Goal: Task Accomplishment & Management: Use online tool/utility

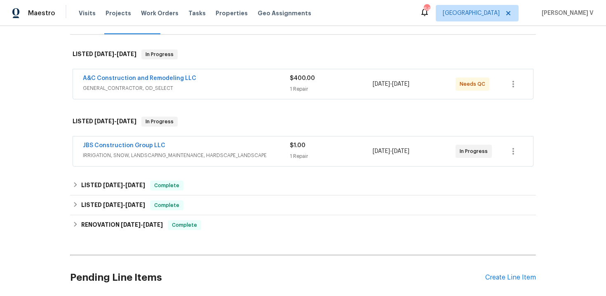
scroll to position [135, 0]
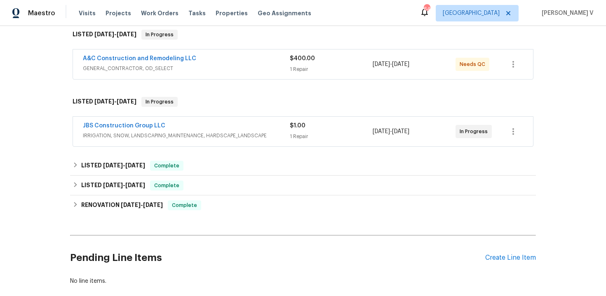
click at [261, 131] on span "IRRIGATION, SNOW, LANDSCAPING_MAINTENANCE, HARDSCAPE_LANDSCAPE" at bounding box center [186, 135] width 207 height 8
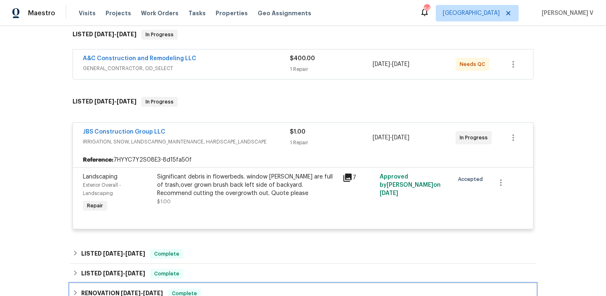
click at [262, 294] on div "RENOVATION 4/14/25 - 5/13/25 Complete" at bounding box center [303, 293] width 461 height 10
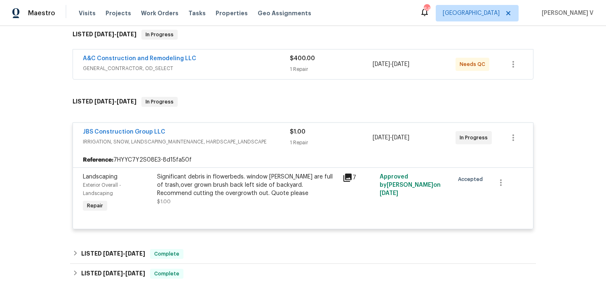
click at [337, 157] on div "Reference: 7HYYC7Y2S08E3-8d15fa50f" at bounding box center [303, 159] width 460 height 15
click at [250, 60] on div "A&C Construction and Remodeling LLC" at bounding box center [186, 59] width 207 height 10
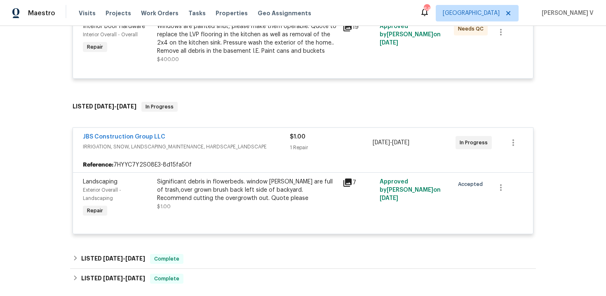
scroll to position [252, 0]
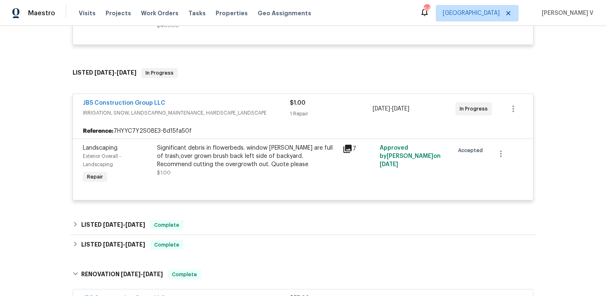
click at [223, 150] on div "Significant debris in flowerbeds. window wells are full of trash,over grown bru…" at bounding box center [247, 156] width 180 height 25
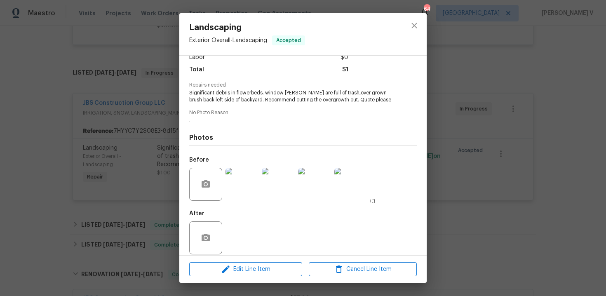
scroll to position [70, 0]
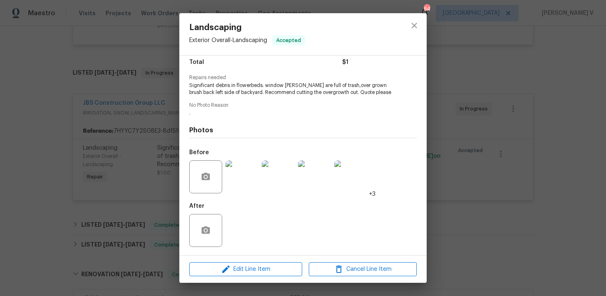
click at [178, 134] on div "Landscaping Exterior Overall - Landscaping Accepted Vendor JBS Construction Gro…" at bounding box center [303, 148] width 606 height 296
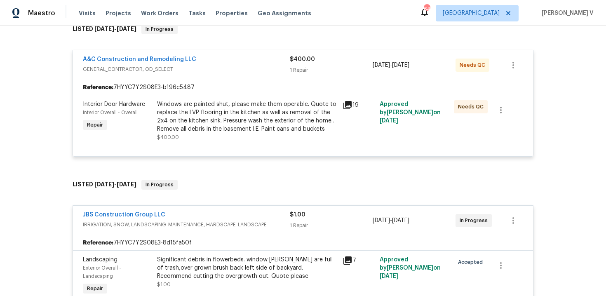
scroll to position [115, 0]
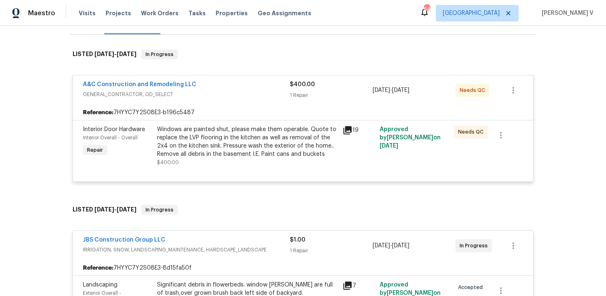
click at [178, 134] on div "Windows are painted shut, please make them operable. Quote to replace the LVP f…" at bounding box center [247, 141] width 180 height 33
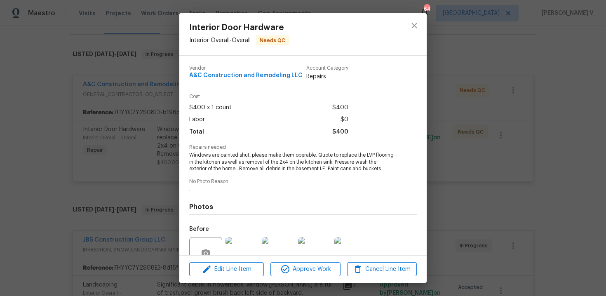
click at [146, 135] on div "Interior Door Hardware Interior Overall - Overall Needs QC Vendor A&C Construct…" at bounding box center [303, 148] width 606 height 296
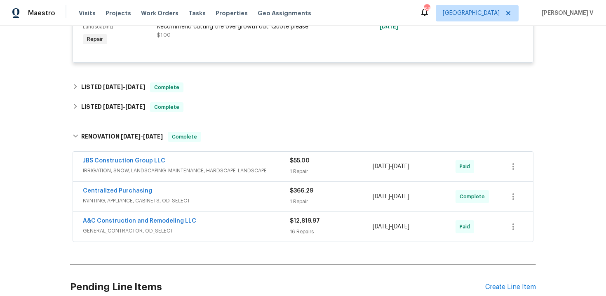
scroll to position [464, 0]
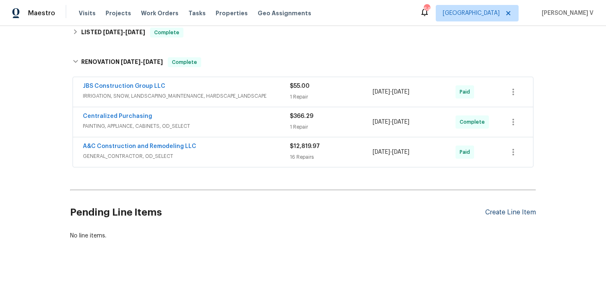
click at [513, 211] on div "Create Line Item" at bounding box center [510, 212] width 51 height 8
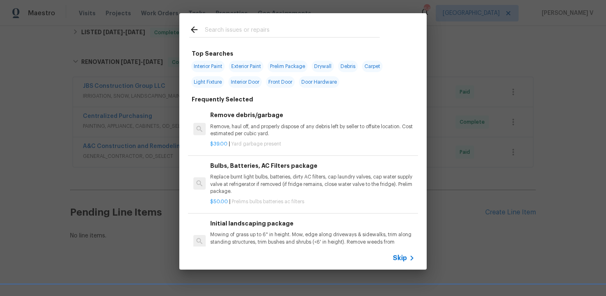
click at [401, 257] on span "Skip" at bounding box center [400, 258] width 14 height 8
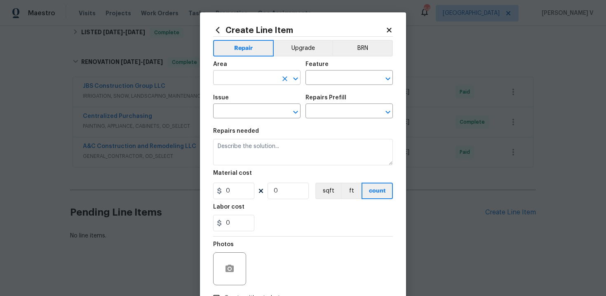
click at [253, 79] on input "text" at bounding box center [245, 78] width 64 height 13
click at [247, 107] on li "Exterior Overall" at bounding box center [256, 111] width 87 height 14
type input "Exterior Overall"
click at [332, 77] on input "text" at bounding box center [337, 78] width 64 height 13
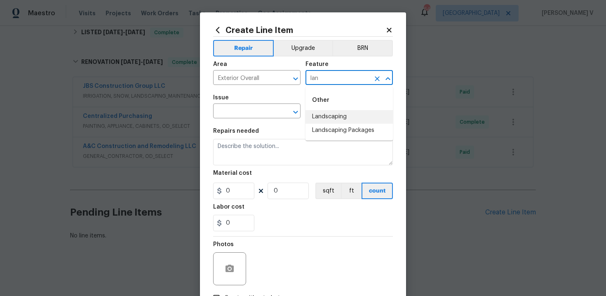
click at [339, 118] on li "Landscaping" at bounding box center [348, 117] width 87 height 14
type input "Landscaping"
click at [237, 108] on input "text" at bounding box center [245, 111] width 64 height 13
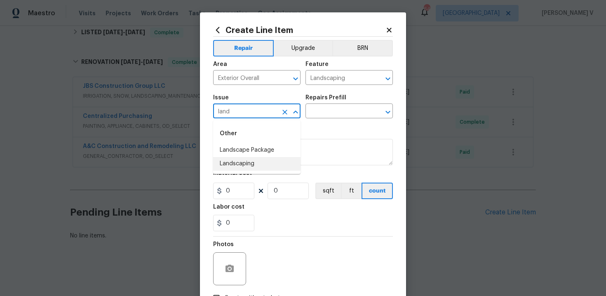
click at [217, 165] on li "Landscaping" at bounding box center [256, 164] width 87 height 14
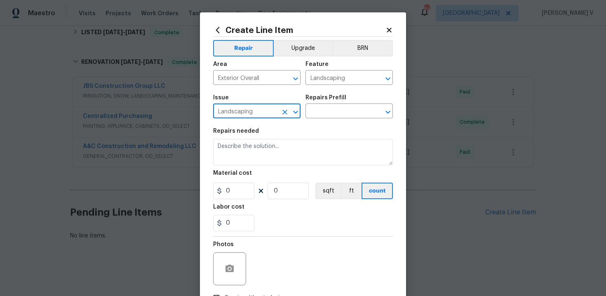
type input "Landscaping"
click at [351, 119] on div "Issue Landscaping ​ Repairs Prefill ​" at bounding box center [303, 106] width 180 height 33
click at [353, 116] on input "text" at bounding box center [337, 111] width 64 height 13
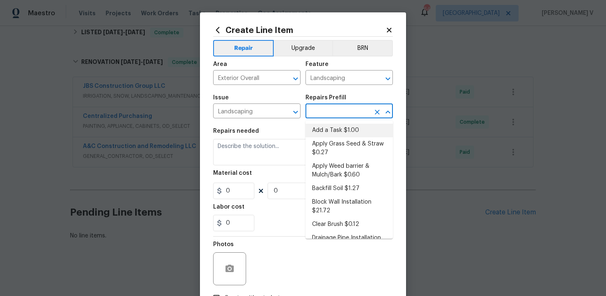
click at [337, 126] on li "Add a Task $1.00" at bounding box center [348, 131] width 87 height 14
type input "Add a Task $1.00"
type textarea "HPM to detail"
type input "1"
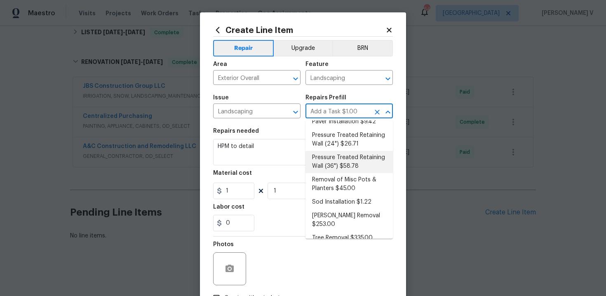
scroll to position [139, 0]
click at [340, 230] on li "Tree Removal $335.00" at bounding box center [348, 237] width 87 height 14
type input "Tree Removal $335.00"
type textarea "Remove/cut down the tree (12''-24'' diameter), grind the stump and remove all d…"
type input "335"
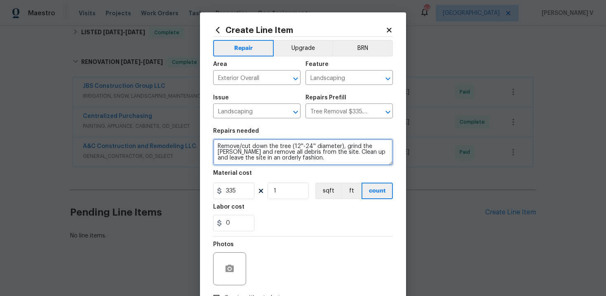
click at [264, 148] on textarea "Remove/cut down the tree (12''-24'' diameter), grind the stump and remove all d…" at bounding box center [303, 152] width 180 height 26
paste textarea "dead tree , cut the stump to ground level"
type textarea "Remove/cut down the dead tree , cut the stump to ground level and remove all de…"
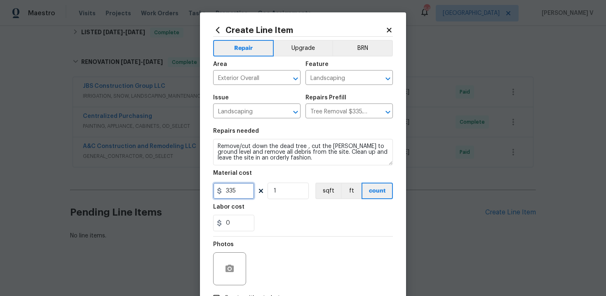
click at [242, 185] on input "335" at bounding box center [233, 190] width 41 height 16
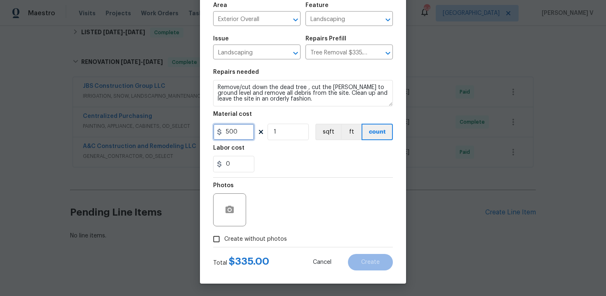
type input "500"
click at [220, 237] on input "Create without photos" at bounding box center [216, 239] width 16 height 16
checkbox input "true"
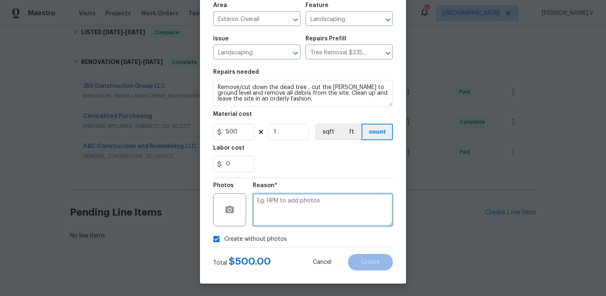
click at [283, 218] on textarea at bounding box center [323, 209] width 140 height 33
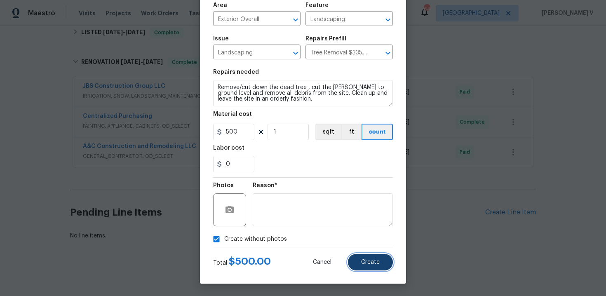
click at [361, 263] on span "Create" at bounding box center [370, 262] width 19 height 6
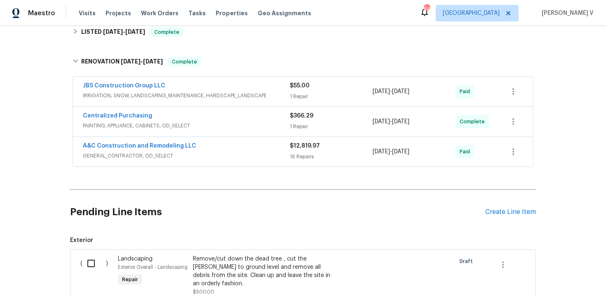
click at [93, 260] on input "checkbox" at bounding box center [93, 263] width 23 height 17
checkbox input "true"
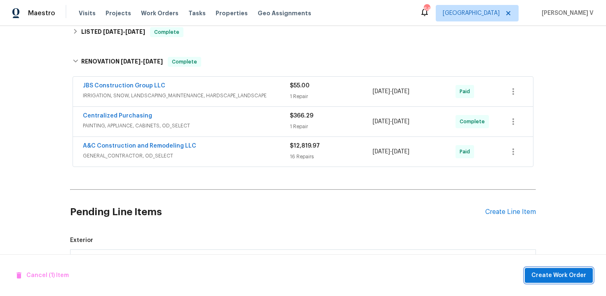
click at [562, 270] on span "Create Work Order" at bounding box center [558, 275] width 55 height 10
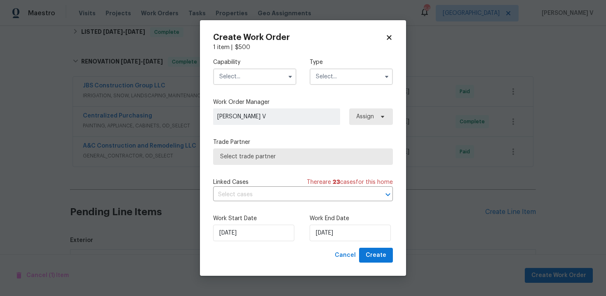
click at [252, 79] on input "text" at bounding box center [254, 76] width 83 height 16
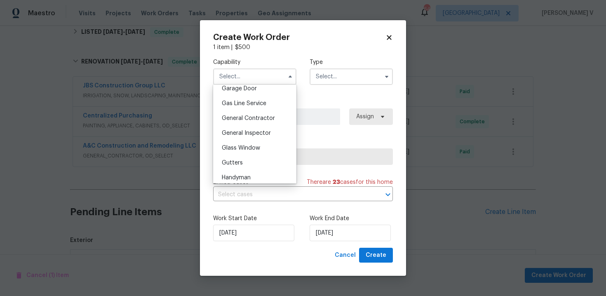
scroll to position [540, 0]
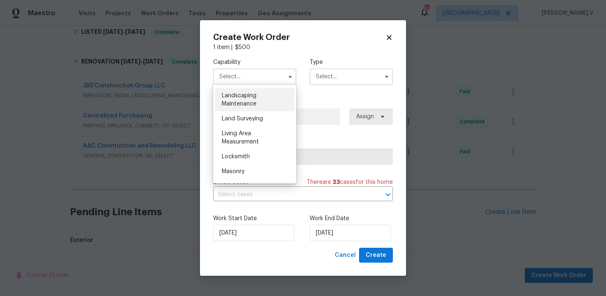
click at [255, 101] on span "Landscaping Maintenance" at bounding box center [239, 100] width 35 height 14
type input "Landscaping Maintenance"
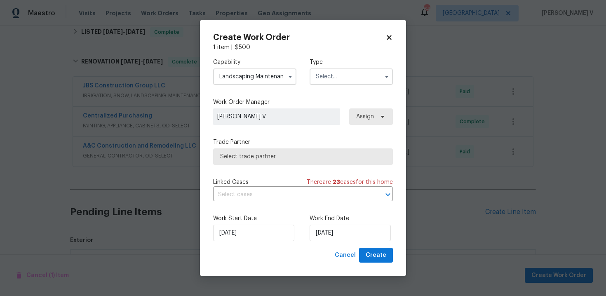
click at [255, 101] on label "Work Order Manager" at bounding box center [303, 102] width 180 height 8
click at [346, 82] on input "text" at bounding box center [350, 76] width 83 height 16
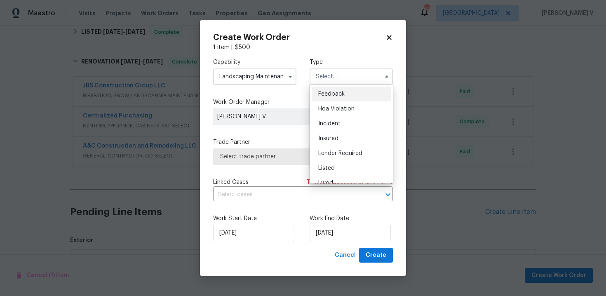
click at [325, 97] on div "Feedback" at bounding box center [350, 94] width 79 height 15
type input "Feedback"
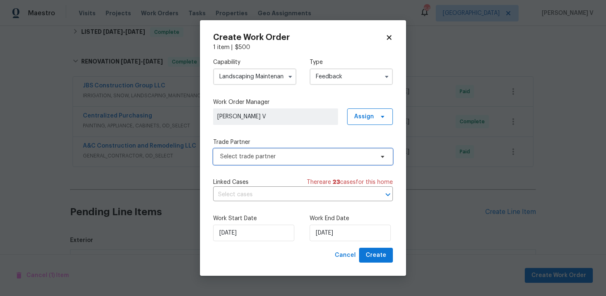
click at [268, 159] on span "Select trade partner" at bounding box center [297, 156] width 154 height 8
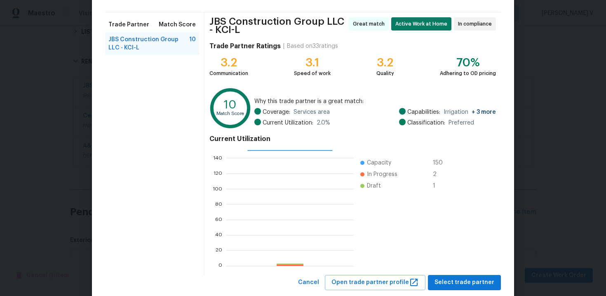
scroll to position [71, 0]
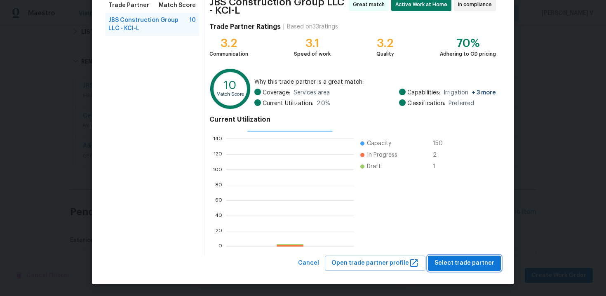
click at [466, 266] on span "Select trade partner" at bounding box center [464, 263] width 60 height 10
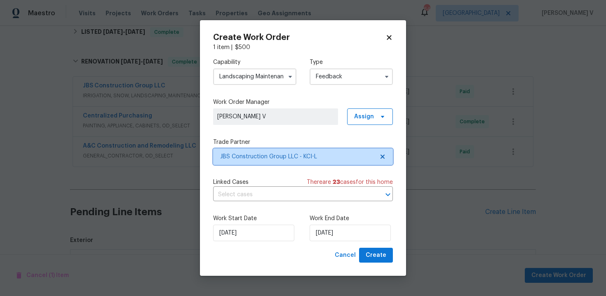
scroll to position [0, 0]
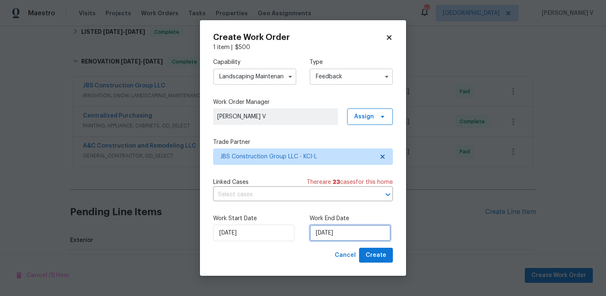
click at [333, 237] on input "26/09/2025" at bounding box center [349, 233] width 81 height 16
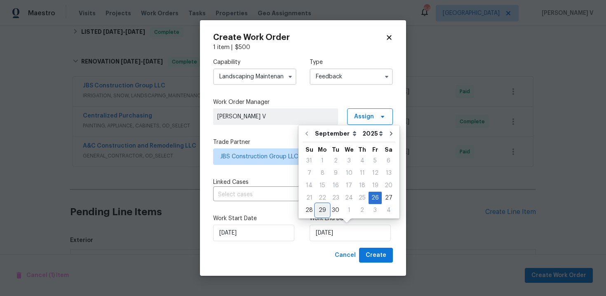
click at [325, 214] on div "29" at bounding box center [322, 210] width 13 height 12
type input "29/09/2025"
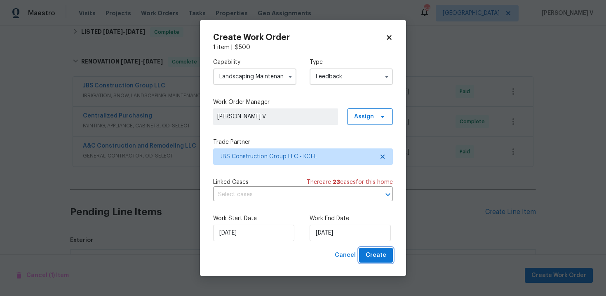
click at [384, 257] on span "Create" at bounding box center [375, 255] width 21 height 10
checkbox input "false"
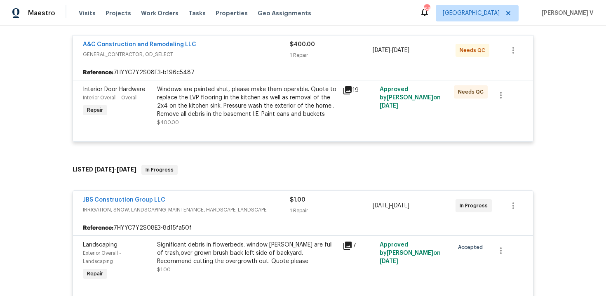
scroll to position [78, 0]
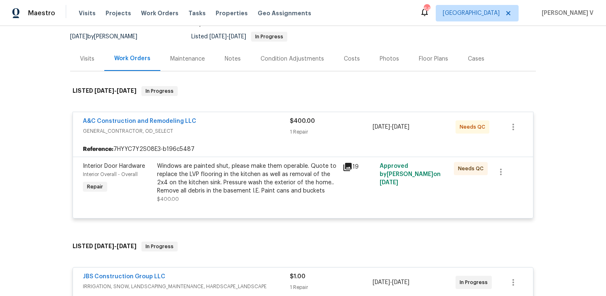
click at [463, 40] on section "3811 Wyandotte Ave, Kansas City, KS 66106 3 Beds | 1 Baths | Total: 988 ft² | A…" at bounding box center [303, 11] width 466 height 69
click at [465, 52] on div "Cases" at bounding box center [476, 59] width 36 height 24
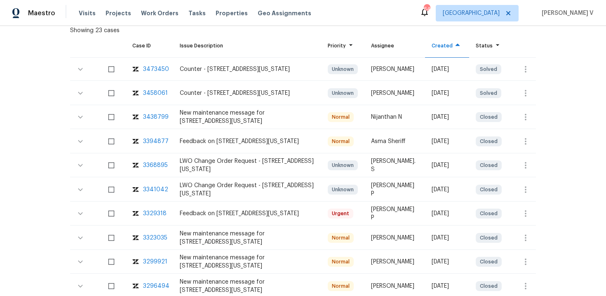
scroll to position [196, 0]
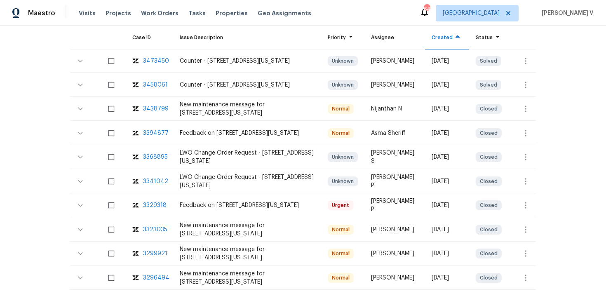
click at [155, 208] on div "3329318" at bounding box center [154, 205] width 23 height 8
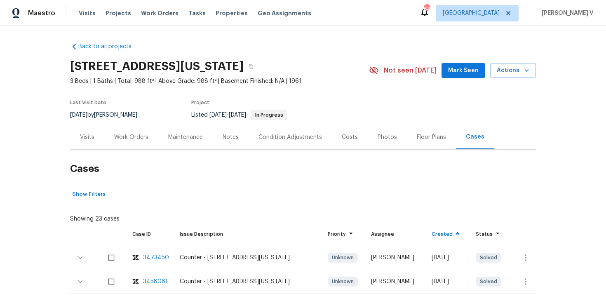
click at [123, 146] on div "Work Orders" at bounding box center [131, 137] width 54 height 24
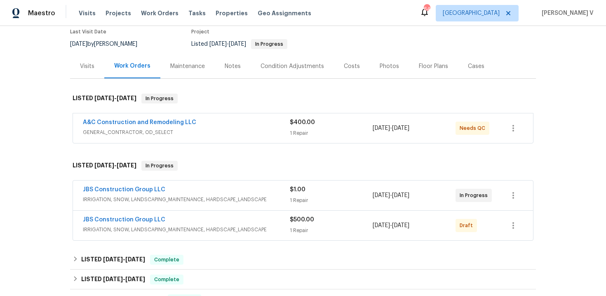
scroll to position [76, 0]
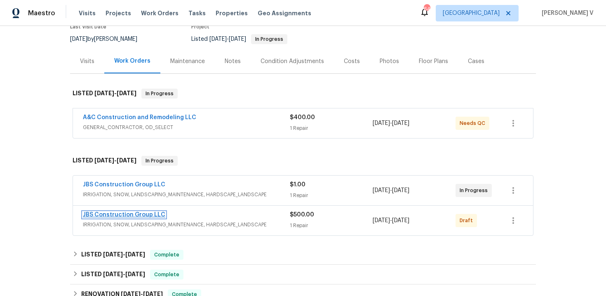
click at [127, 215] on link "JBS Construction Group LLC" at bounding box center [124, 215] width 82 height 6
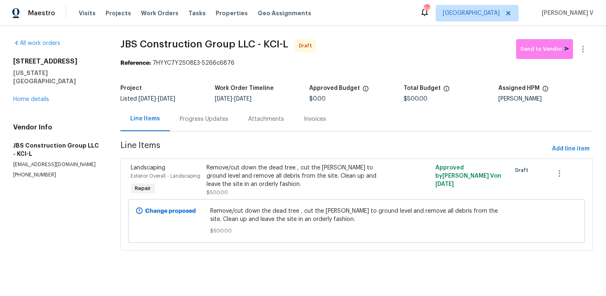
click at [213, 126] on div "Progress Updates" at bounding box center [204, 119] width 68 height 24
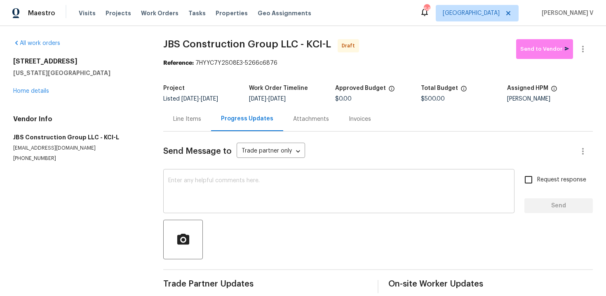
click at [282, 195] on textarea at bounding box center [338, 192] width 341 height 29
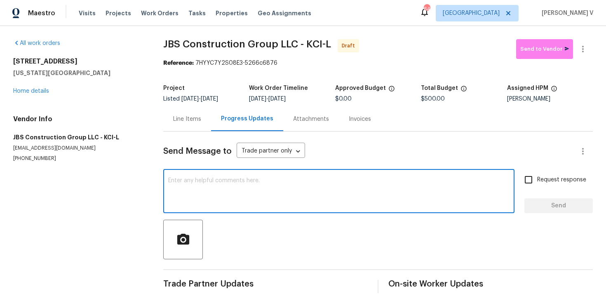
paste textarea "Hi this is Divya with Opendoor. I’m confirming you received the WO for the prop…"
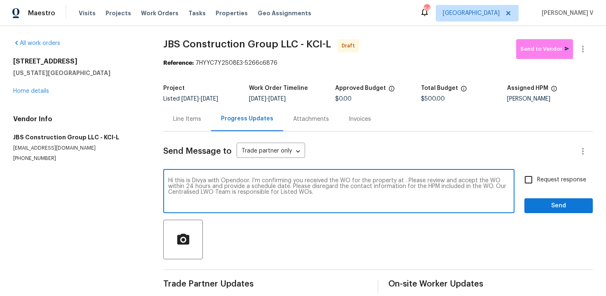
click at [402, 182] on textarea "Hi this is Divya with Opendoor. I’m confirming you received the WO for the prop…" at bounding box center [338, 192] width 341 height 29
paste textarea "3811 Wyandotte Ave, Kansas City, KS 66106"
type textarea "Hi this is Divya with Opendoor. I’m confirming you received the WO for the prop…"
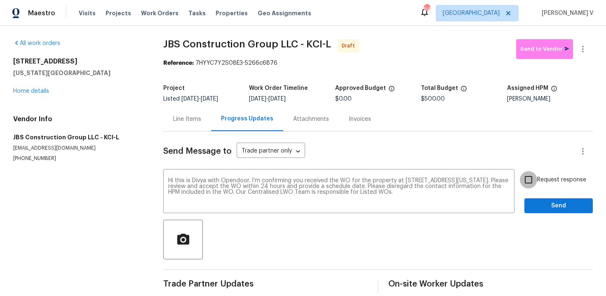
click at [534, 184] on input "Request response" at bounding box center [527, 179] width 17 height 17
checkbox input "true"
click at [537, 205] on span "Send" at bounding box center [558, 206] width 55 height 10
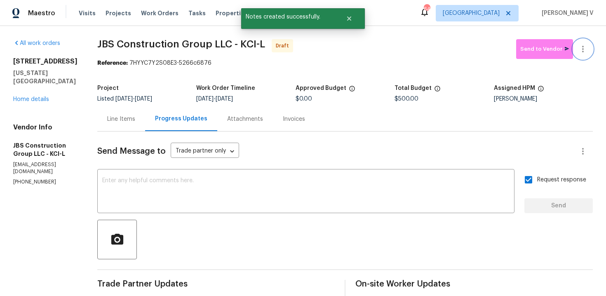
click at [591, 49] on button "button" at bounding box center [583, 49] width 20 height 20
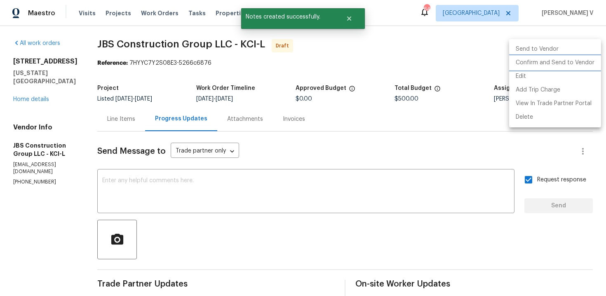
click at [548, 59] on li "Confirm and Send to Vendor" at bounding box center [555, 63] width 92 height 14
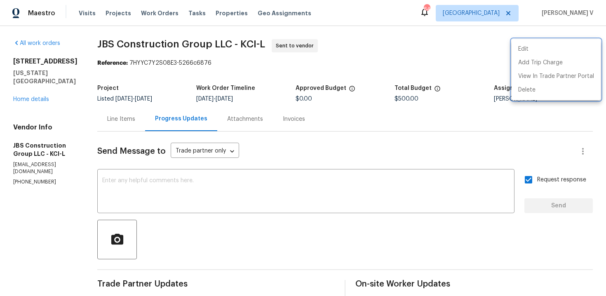
click at [248, 192] on div at bounding box center [303, 148] width 606 height 296
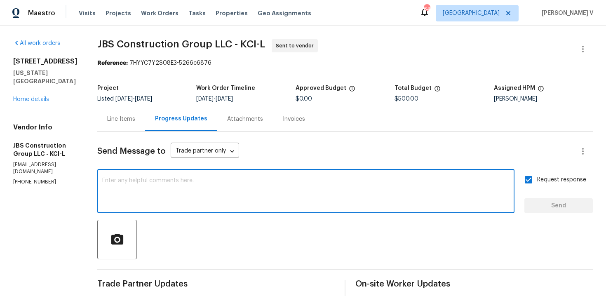
click at [248, 192] on textarea at bounding box center [305, 192] width 407 height 29
paste textarea "Attention All Work Orders must include before-photos (both close-up and wide-an…"
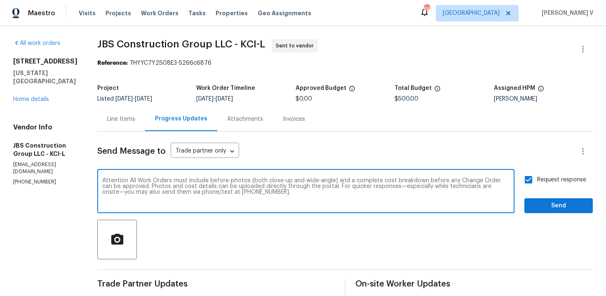
type textarea "Attention All Work Orders must include before-photos (both close-up and wide-an…"
click at [544, 211] on button "Send" at bounding box center [558, 205] width 68 height 15
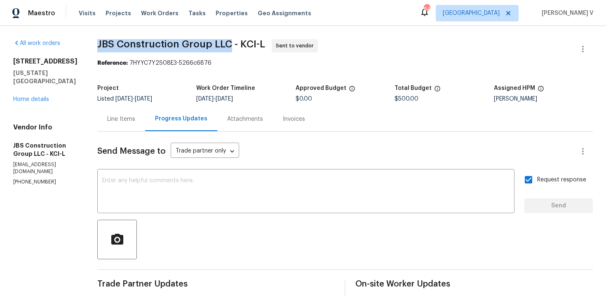
drag, startPoint x: 118, startPoint y: 38, endPoint x: 254, endPoint y: 49, distance: 136.4
click at [254, 49] on div "All work orders 3811 Wyandotte Ave Kansas City, KS 66106 Home details Vendor In…" at bounding box center [303, 227] width 606 height 402
copy span "JBS Construction Group LLC"
click at [38, 96] on link "Home details" at bounding box center [31, 99] width 36 height 6
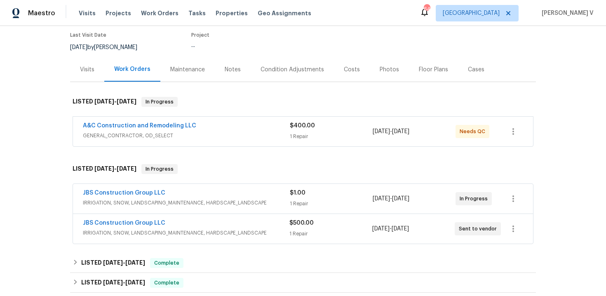
scroll to position [72, 0]
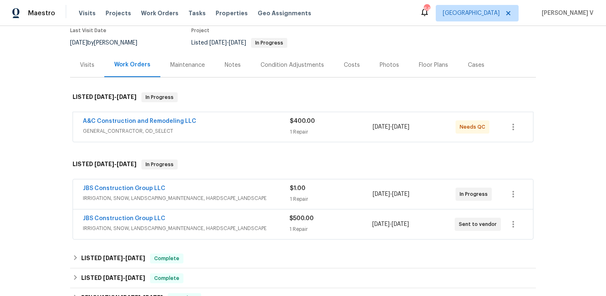
click at [77, 218] on div "JBS Construction Group LLC IRRIGATION, SNOW, LANDSCAPING_MAINTENANCE, HARDSCAPE…" at bounding box center [303, 224] width 460 height 30
copy link "JBS Construction Group LLC"
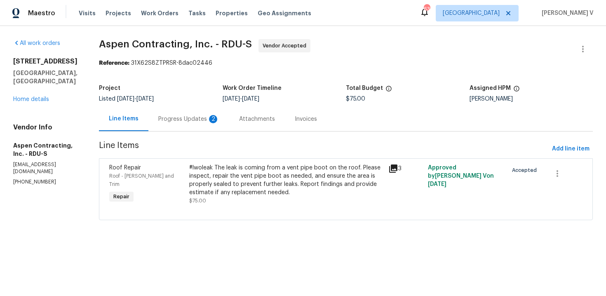
click at [167, 119] on div "Progress Updates 2" at bounding box center [188, 119] width 61 height 8
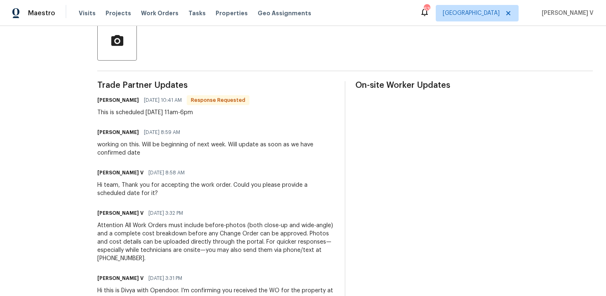
scroll to position [48, 0]
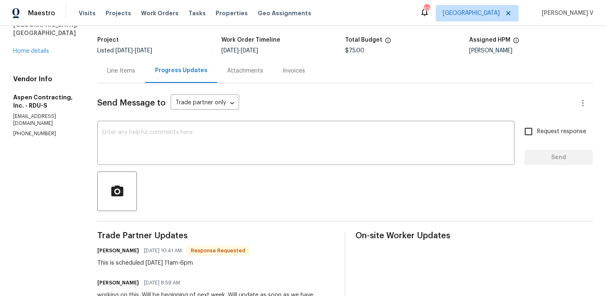
click at [168, 121] on div "Send Message to Trade partner only Trade partner only ​ x ​ Request response Se…" at bounding box center [344, 281] width 495 height 396
click at [167, 129] on div "x ​" at bounding box center [305, 144] width 417 height 42
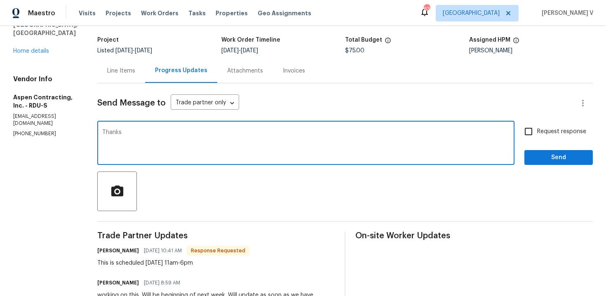
type textarea "Thanks"
click at [553, 163] on button "Send" at bounding box center [558, 157] width 68 height 15
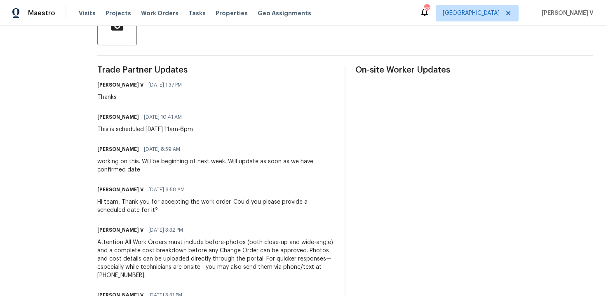
scroll to position [0, 0]
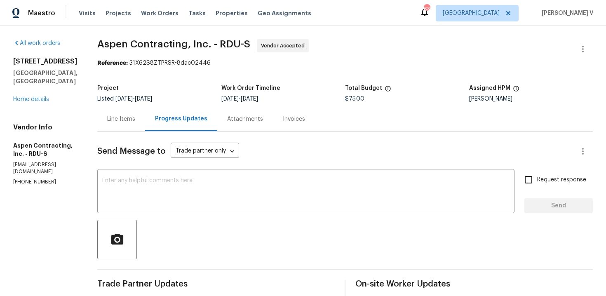
click at [39, 86] on div "203 Canyon Lake Cir Morrisville, NC 27560 Home details" at bounding box center [45, 80] width 64 height 46
click at [41, 96] on link "Home details" at bounding box center [31, 99] width 36 height 6
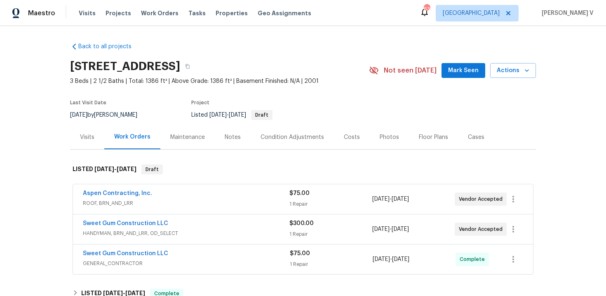
click at [225, 134] on div "Notes" at bounding box center [233, 137] width 16 height 8
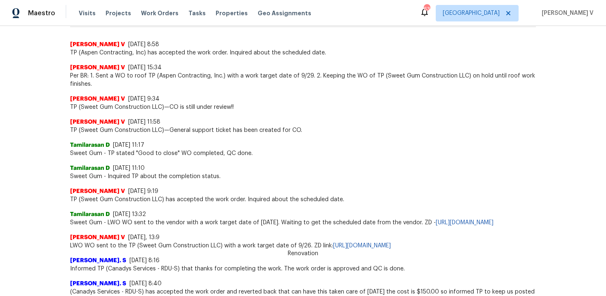
scroll to position [248, 0]
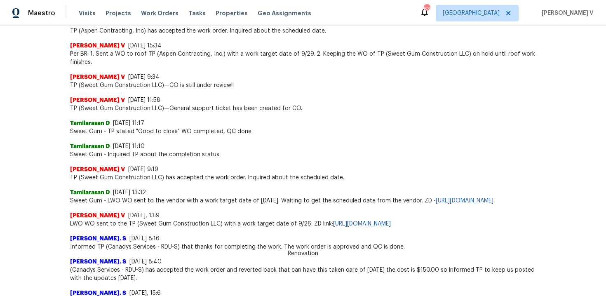
click at [174, 205] on span "Sweet Gum - LWO WO sent to the vendor with a work target date of 09/25/2025. Wa…" at bounding box center [303, 200] width 466 height 8
click at [435, 204] on link "https://opendoor.zendesk.com/agent/tickets/3506331" at bounding box center [464, 201] width 58 height 6
click at [391, 227] on link "https://opendoor.zendesk.com/agent/tickets/3506330" at bounding box center [362, 224] width 58 height 6
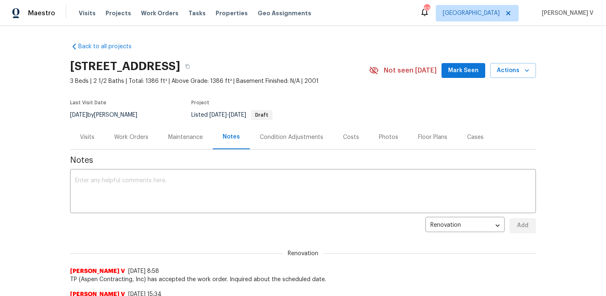
click at [123, 141] on div "Work Orders" at bounding box center [131, 137] width 54 height 24
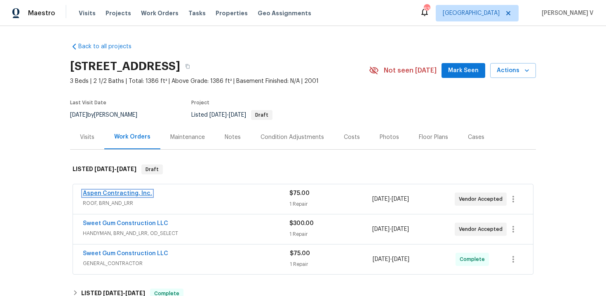
click at [124, 193] on link "Aspen Contracting, Inc." at bounding box center [117, 193] width 69 height 6
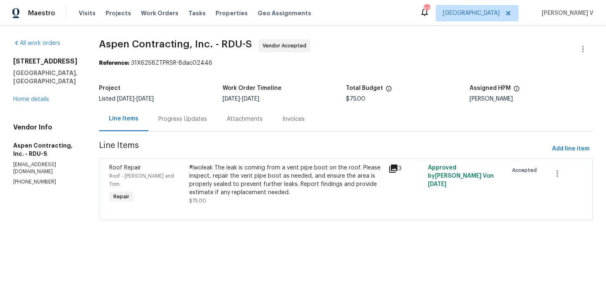
click at [203, 113] on div "Progress Updates" at bounding box center [182, 119] width 68 height 24
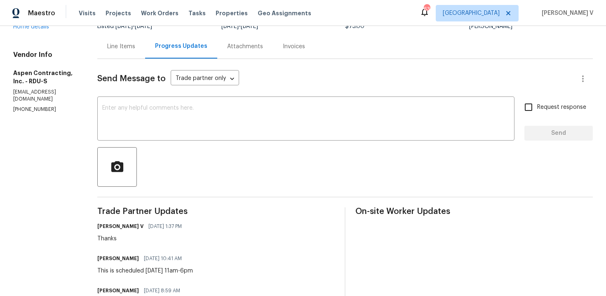
scroll to position [212, 0]
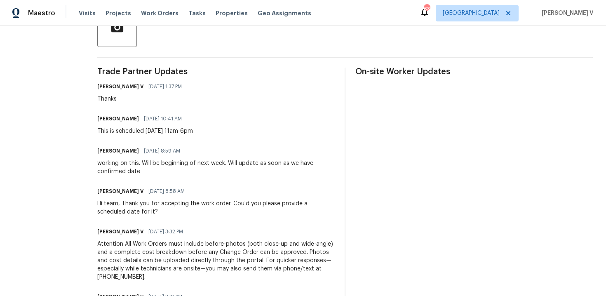
drag, startPoint x: 97, startPoint y: 132, endPoint x: 229, endPoint y: 132, distance: 131.4
click at [229, 132] on div "All work orders 203 Canyon Lake Cir Morrisville, NC 27560 Home details Vendor I…" at bounding box center [303, 87] width 606 height 547
copy div "This is scheduled today, 9/26 @ 11am-6pm"
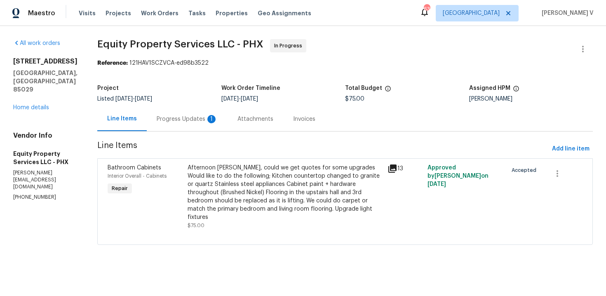
click at [180, 125] on div "Progress Updates 1" at bounding box center [187, 119] width 81 height 24
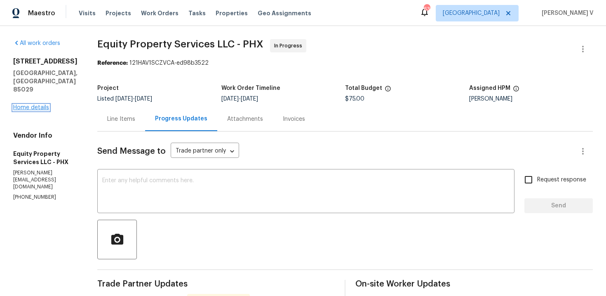
click at [35, 109] on link "Home details" at bounding box center [31, 108] width 36 height 6
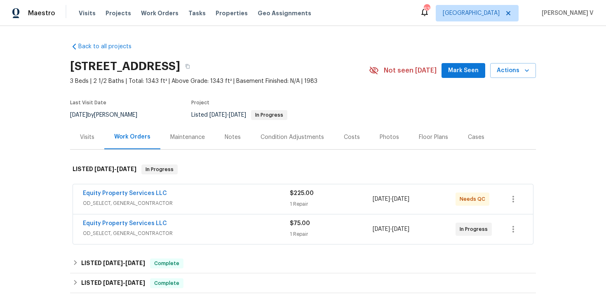
click at [235, 144] on div "Notes" at bounding box center [233, 137] width 36 height 24
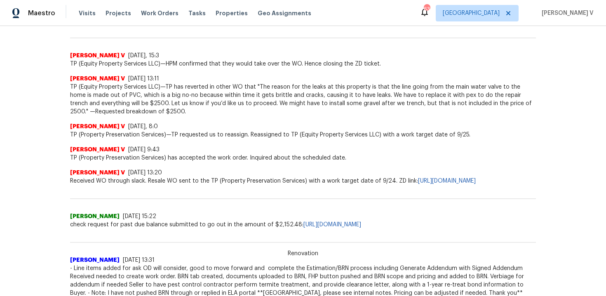
scroll to position [221, 0]
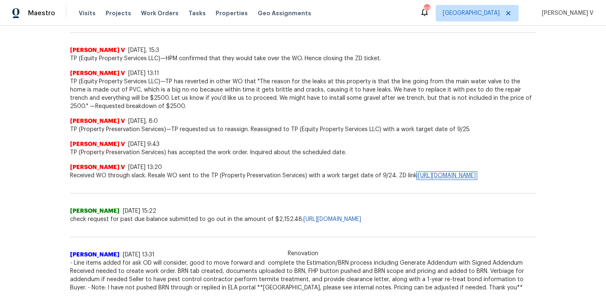
click at [418, 178] on link "https://opendoor.zendesk.com/agent/tickets/3470311" at bounding box center [447, 176] width 58 height 6
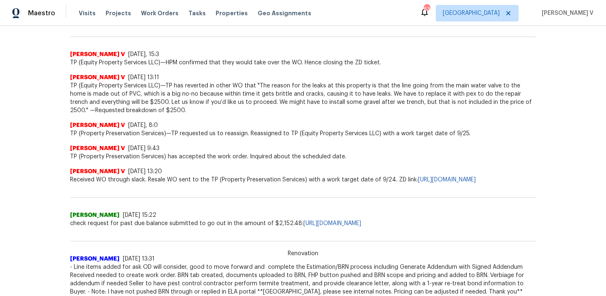
click at [275, 106] on span "TP (Equity Property Services LLC)—TP has reverted in other WO that "The reason …" at bounding box center [303, 98] width 466 height 33
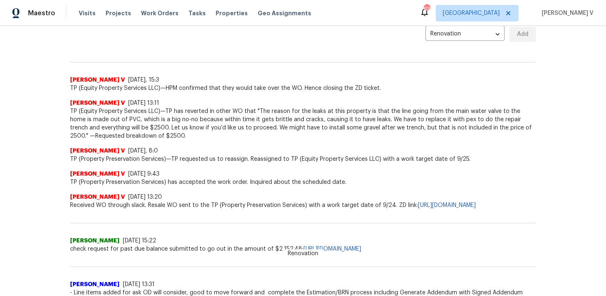
scroll to position [0, 0]
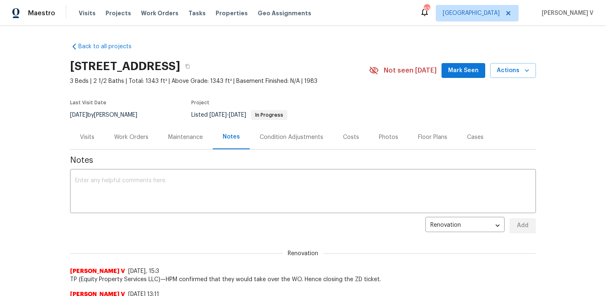
click at [478, 129] on div "Cases" at bounding box center [475, 137] width 36 height 24
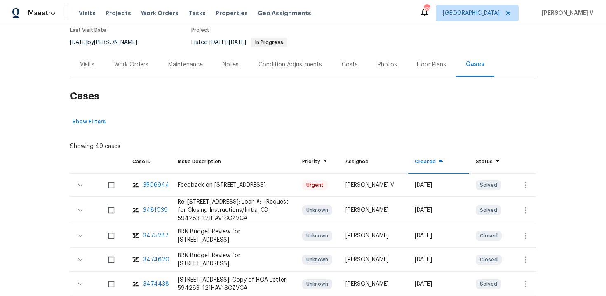
scroll to position [89, 0]
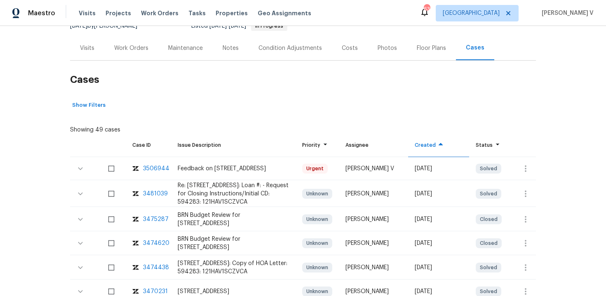
click at [161, 168] on div "3506944" at bounding box center [156, 168] width 26 height 8
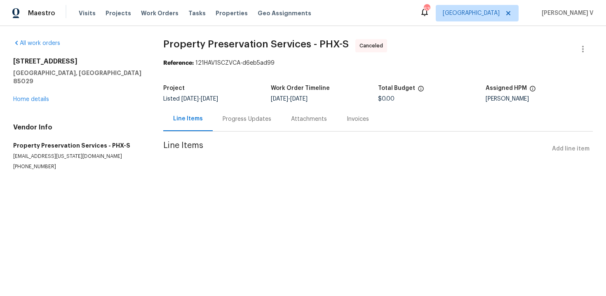
click at [243, 121] on div "Progress Updates" at bounding box center [246, 119] width 49 height 8
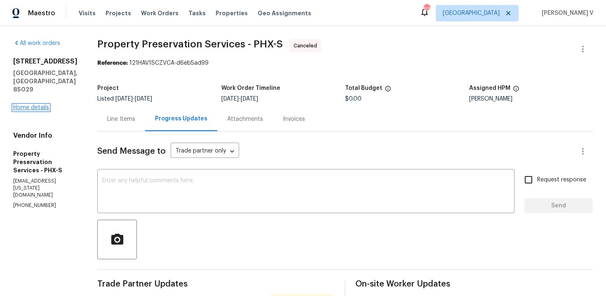
click at [42, 105] on link "Home details" at bounding box center [31, 108] width 36 height 6
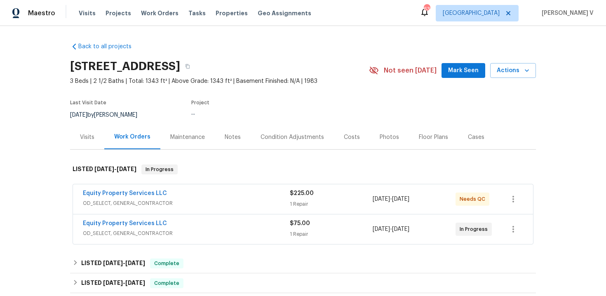
click at [220, 229] on span "OD_SELECT, GENERAL_CONTRACTOR" at bounding box center [186, 233] width 207 height 8
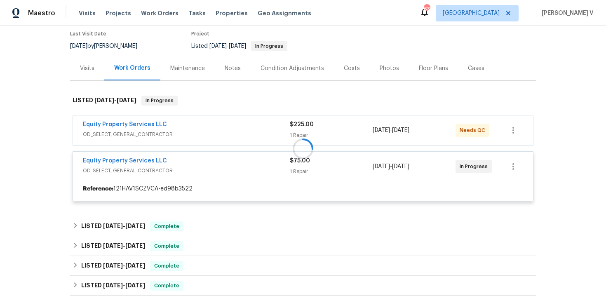
scroll to position [189, 0]
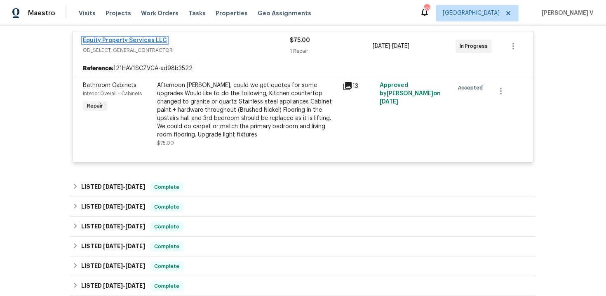
click at [156, 41] on link "Equity Property Services LLC" at bounding box center [125, 40] width 84 height 6
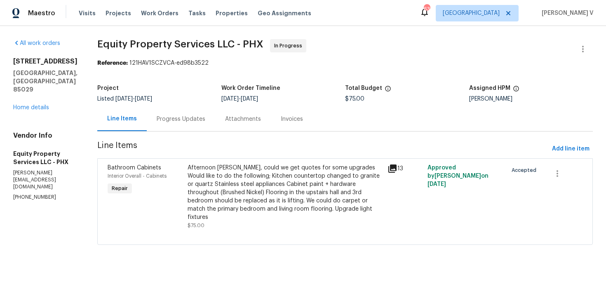
click at [185, 117] on div "Progress Updates" at bounding box center [181, 119] width 49 height 8
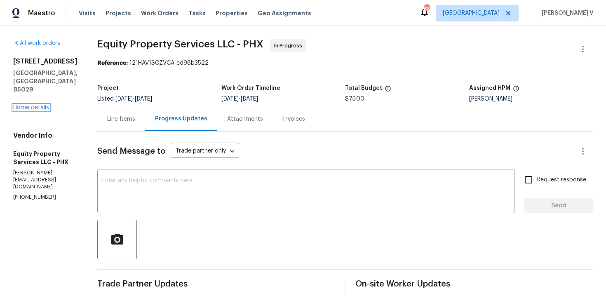
click at [42, 108] on link "Home details" at bounding box center [31, 108] width 36 height 6
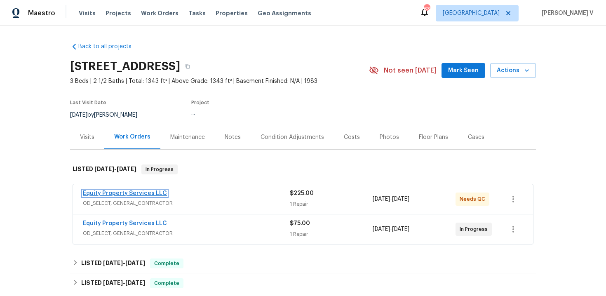
click at [135, 192] on link "Equity Property Services LLC" at bounding box center [125, 193] width 84 height 6
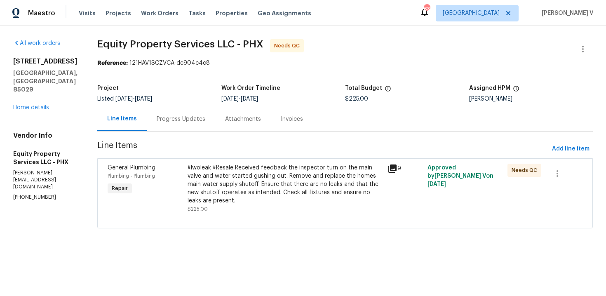
click at [196, 119] on div "Progress Updates" at bounding box center [181, 119] width 49 height 8
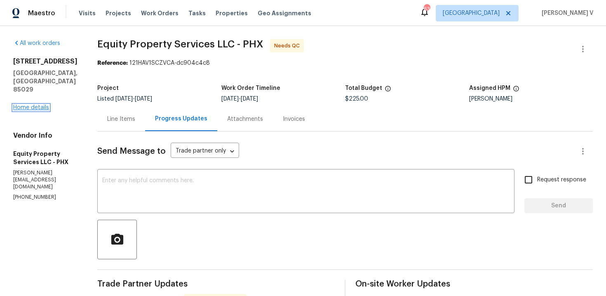
click at [38, 109] on link "Home details" at bounding box center [31, 108] width 36 height 6
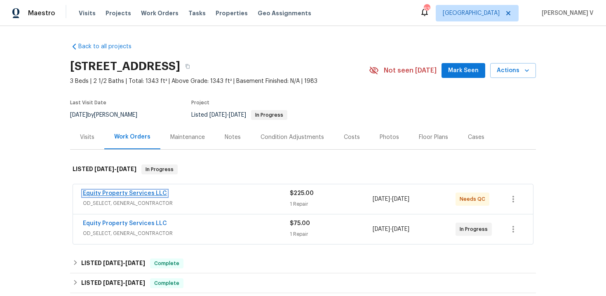
click at [108, 193] on link "Equity Property Services LLC" at bounding box center [125, 193] width 84 height 6
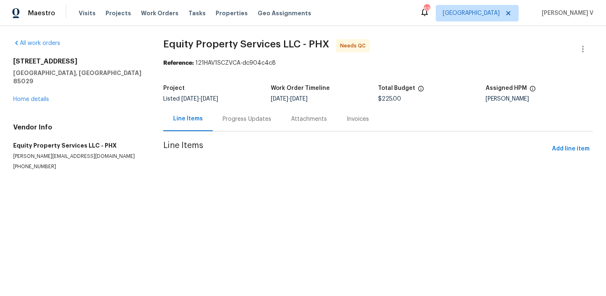
click at [291, 119] on div "Attachments" at bounding box center [309, 119] width 36 height 8
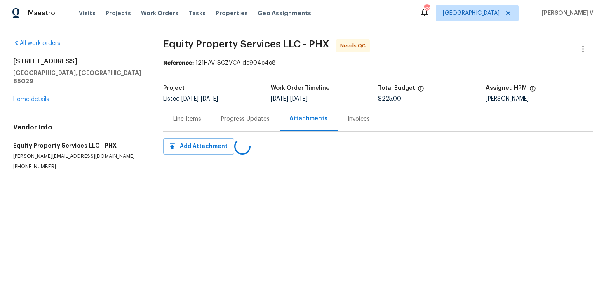
click at [222, 119] on div "Progress Updates" at bounding box center [245, 119] width 49 height 8
